Goal: Transaction & Acquisition: Purchase product/service

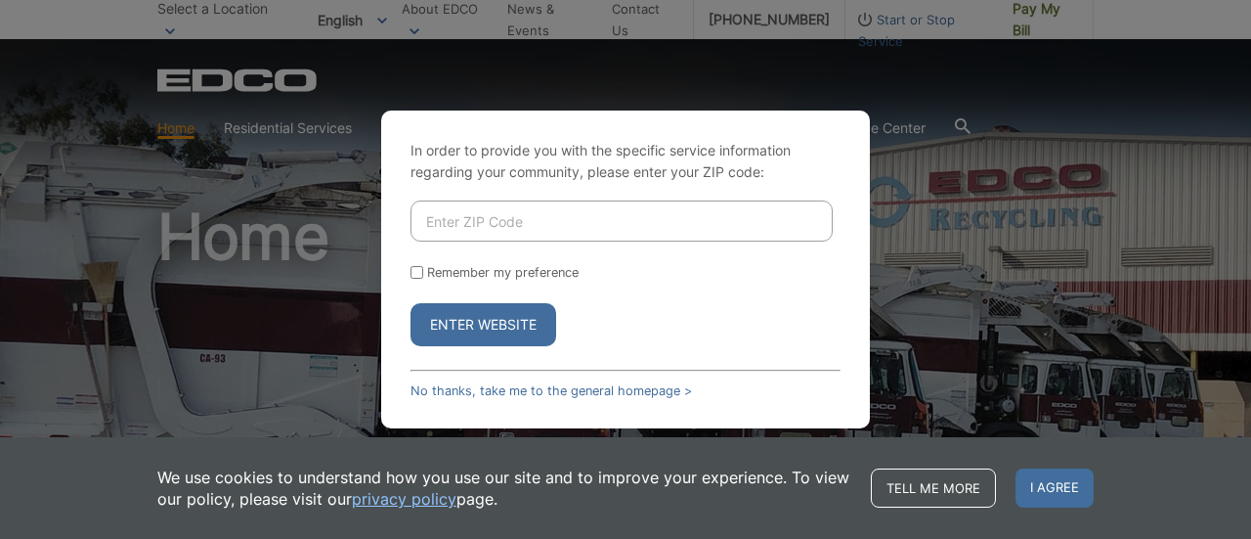
drag, startPoint x: 0, startPoint y: 0, endPoint x: 537, endPoint y: 232, distance: 584.6
click at [537, 232] on input "Enter ZIP Code" at bounding box center [622, 220] width 422 height 41
type input "92021"
click at [494, 324] on button "Enter Website" at bounding box center [484, 324] width 146 height 43
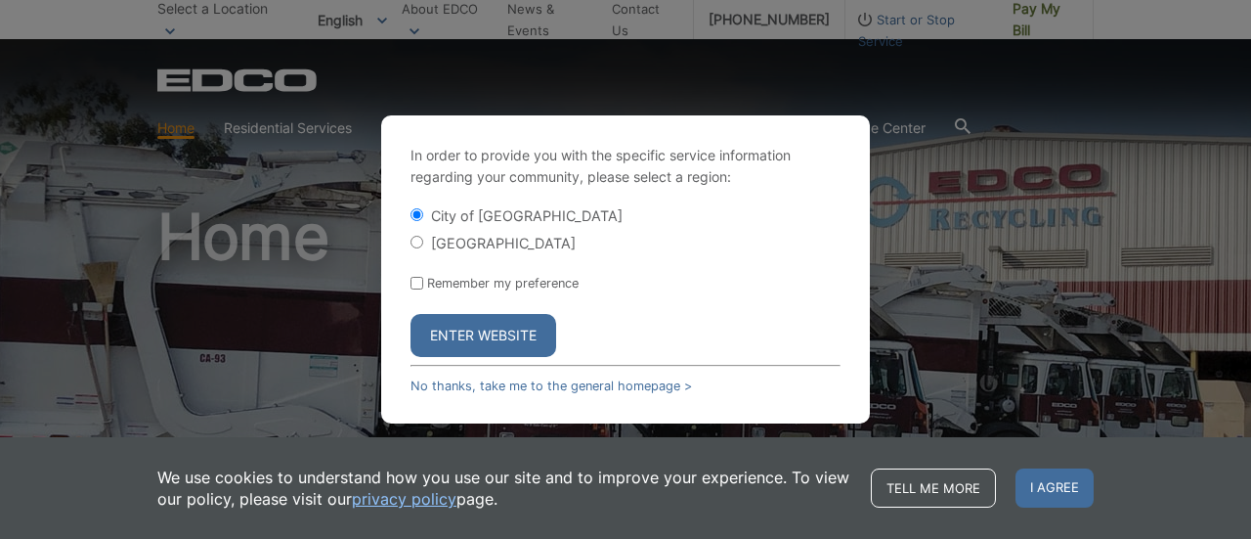
click at [462, 328] on button "Enter Website" at bounding box center [484, 335] width 146 height 43
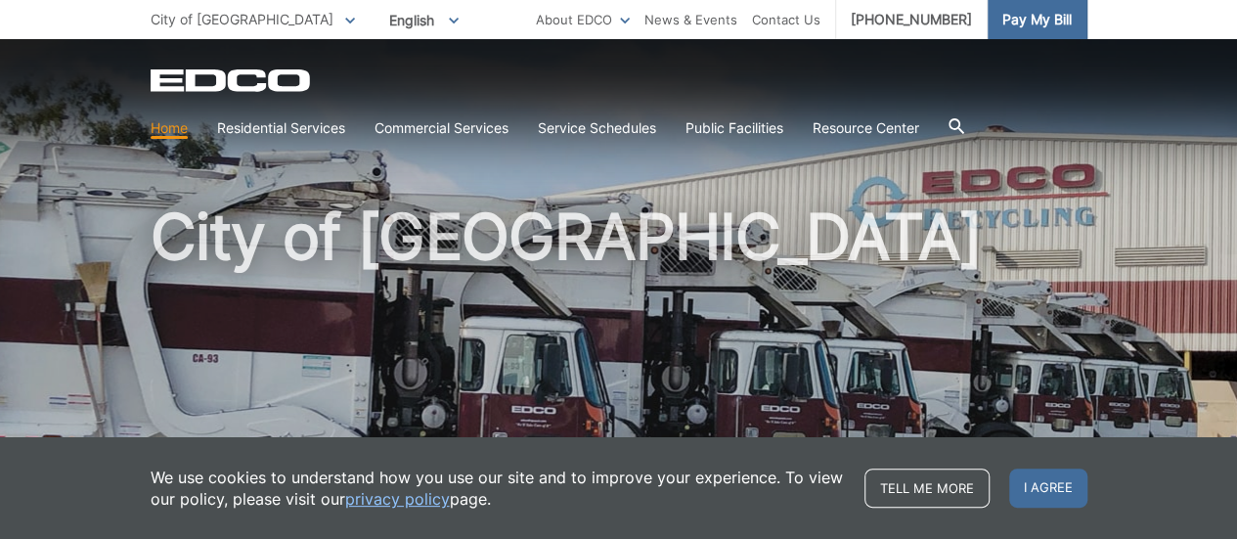
click at [1066, 28] on span "Pay My Bill" at bounding box center [1036, 20] width 69 height 22
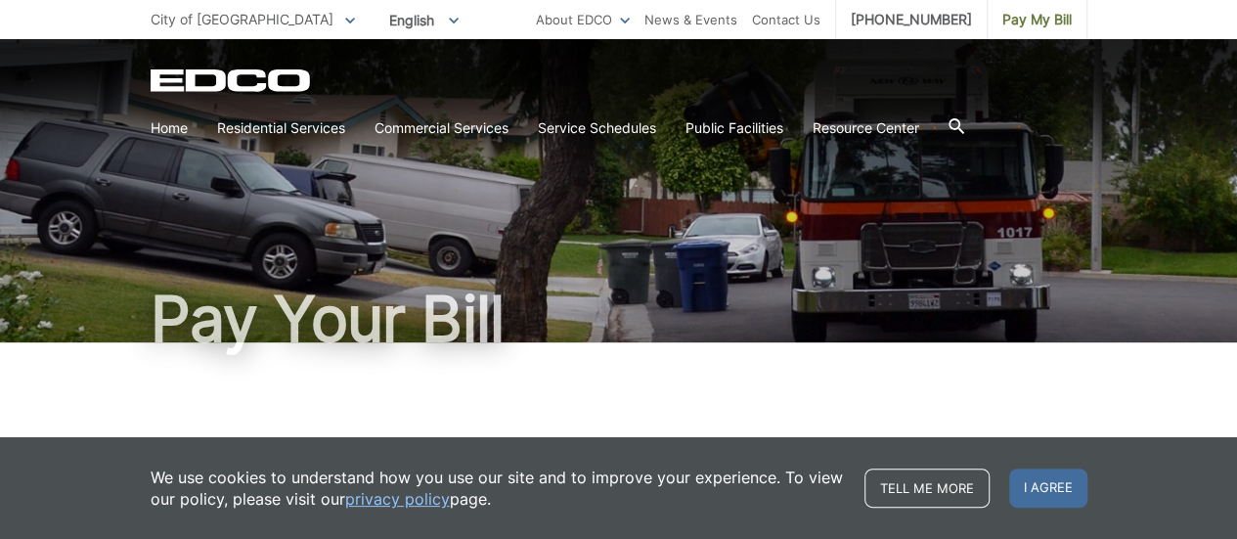
click at [1047, 497] on span "I agree" at bounding box center [1048, 487] width 78 height 39
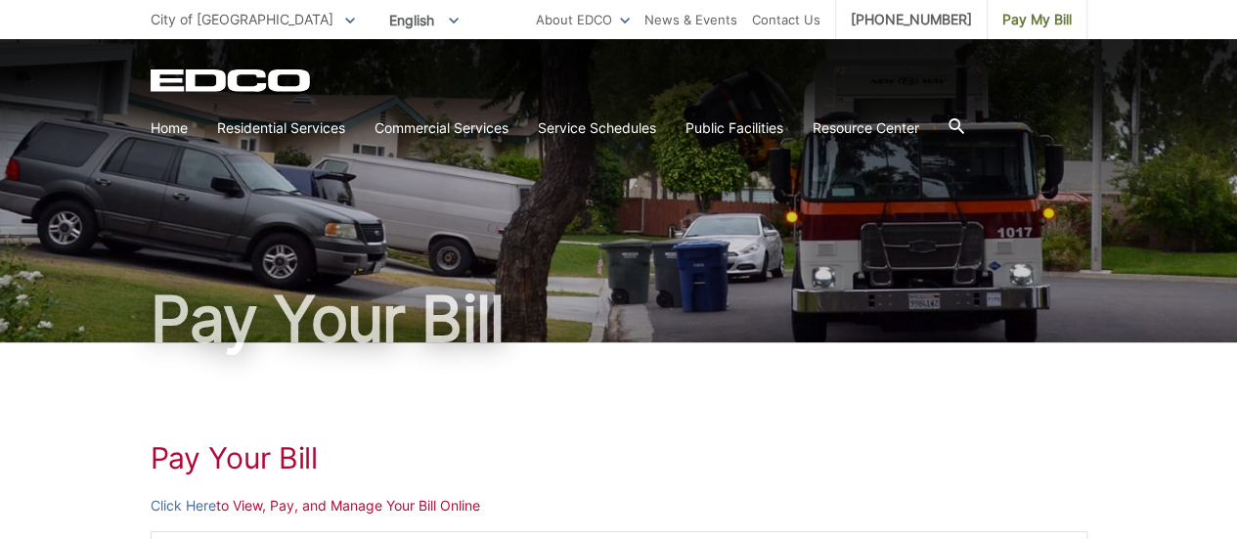
scroll to position [293, 0]
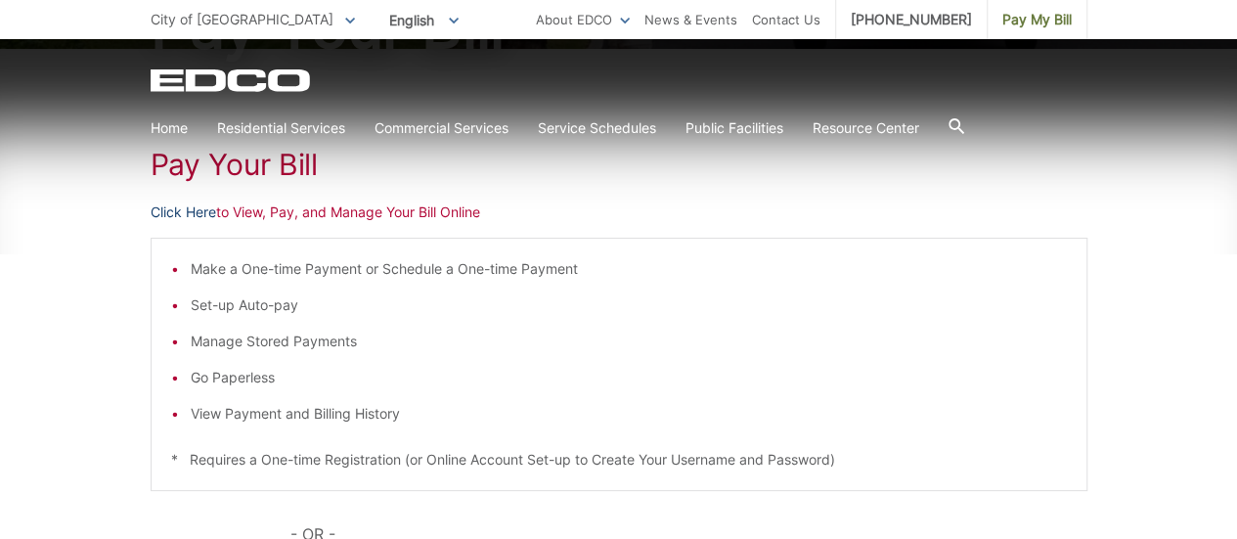
click at [174, 210] on link "Click Here" at bounding box center [183, 212] width 65 height 22
